Goal: Transaction & Acquisition: Register for event/course

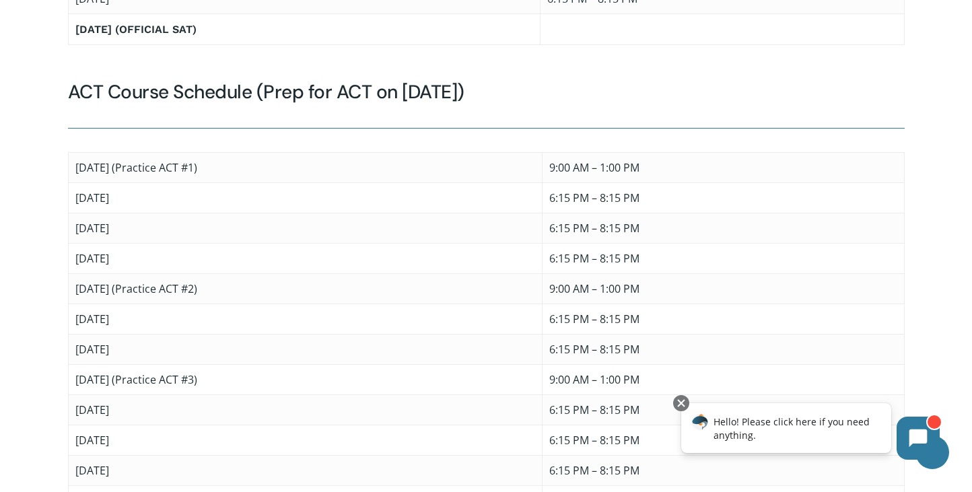
scroll to position [1548, 0]
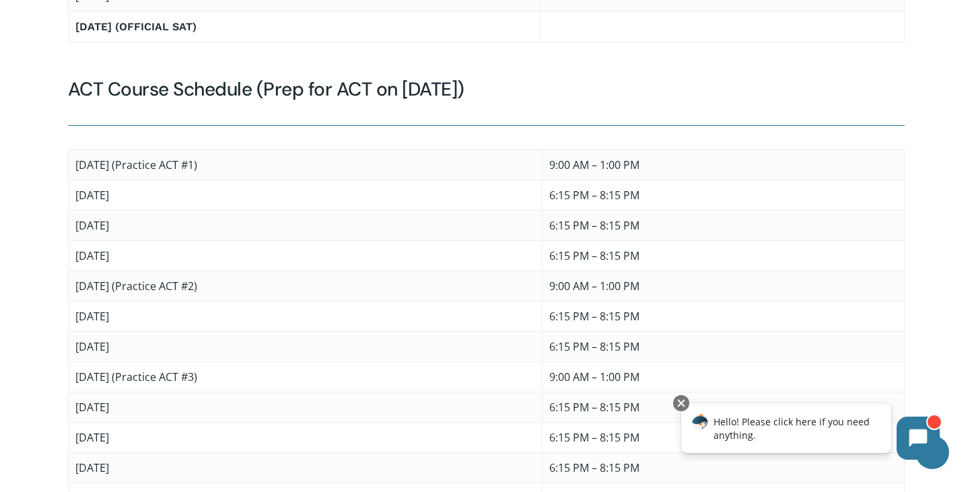
drag, startPoint x: 40, startPoint y: 230, endPoint x: 155, endPoint y: 210, distance: 116.8
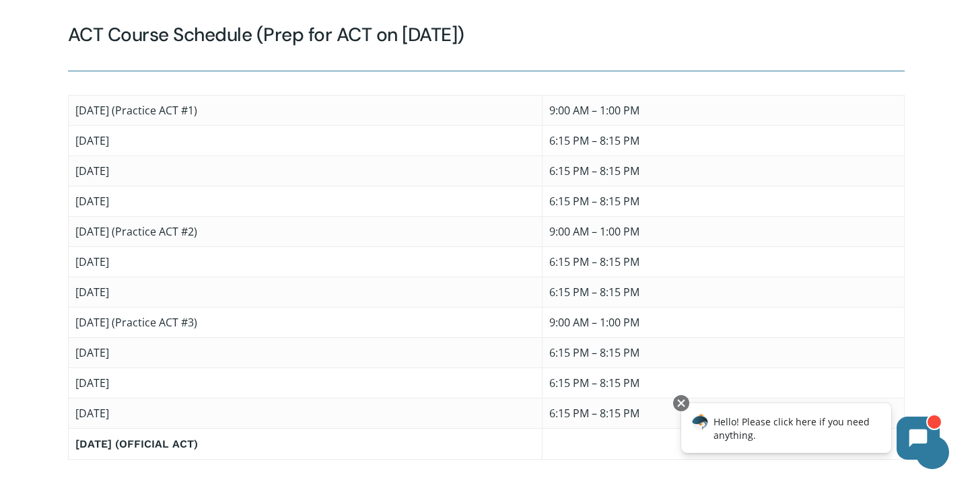
scroll to position [1615, 0]
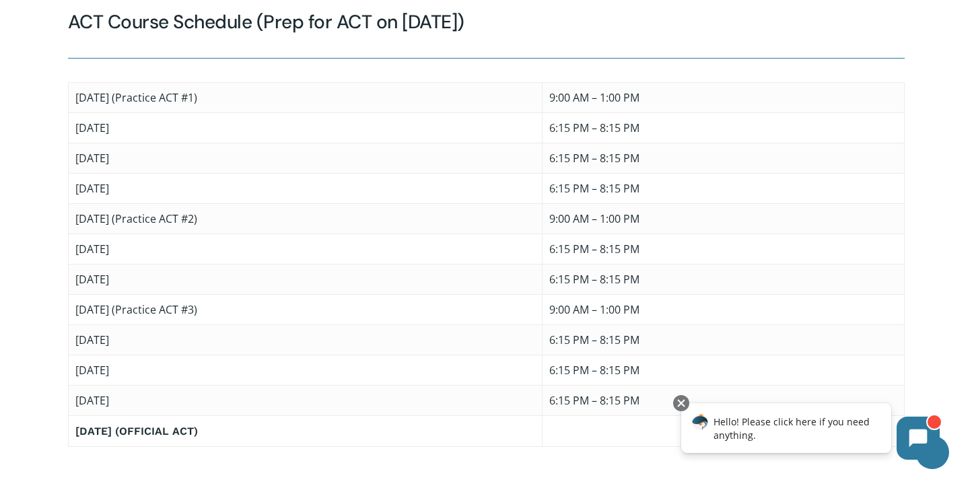
click at [59, 209] on div "ACT Course Schedule (Prep for ACT on [DATE]) [DATE] (Practice ACT #1) 9:00 AM –…" at bounding box center [485, 228] width 853 height 437
